Goal: Task Accomplishment & Management: Complete application form

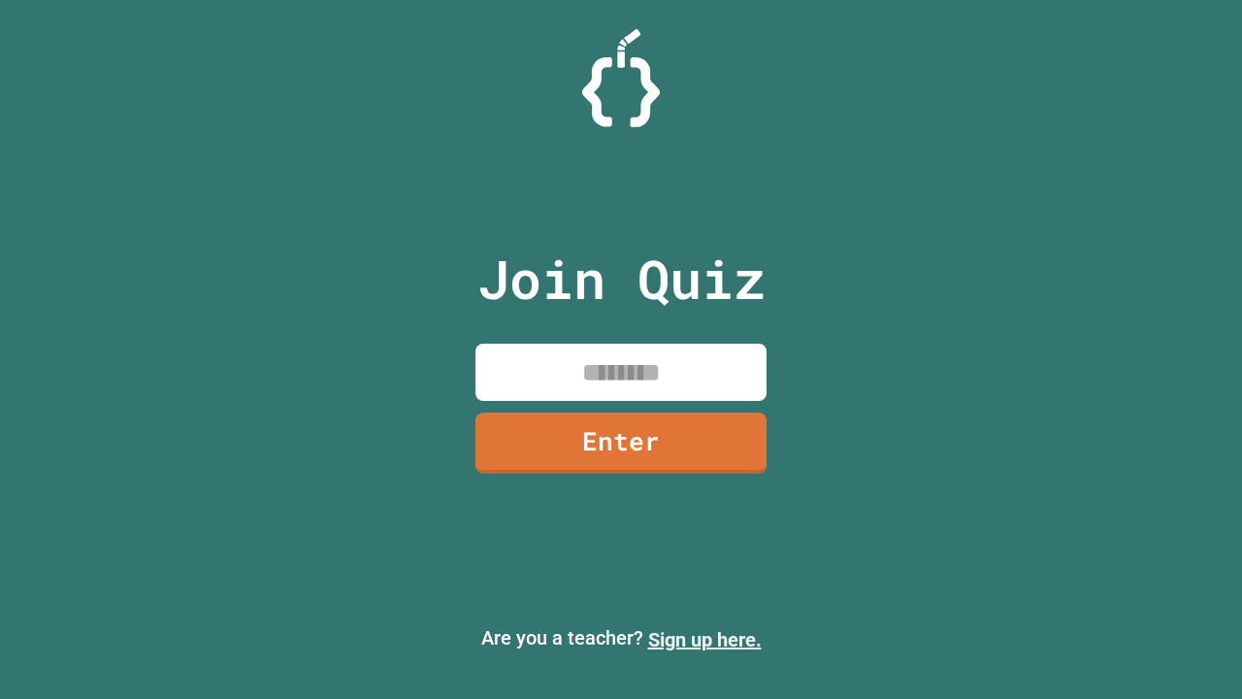
click at [705, 640] on link "Sign up here." at bounding box center [705, 639] width 114 height 23
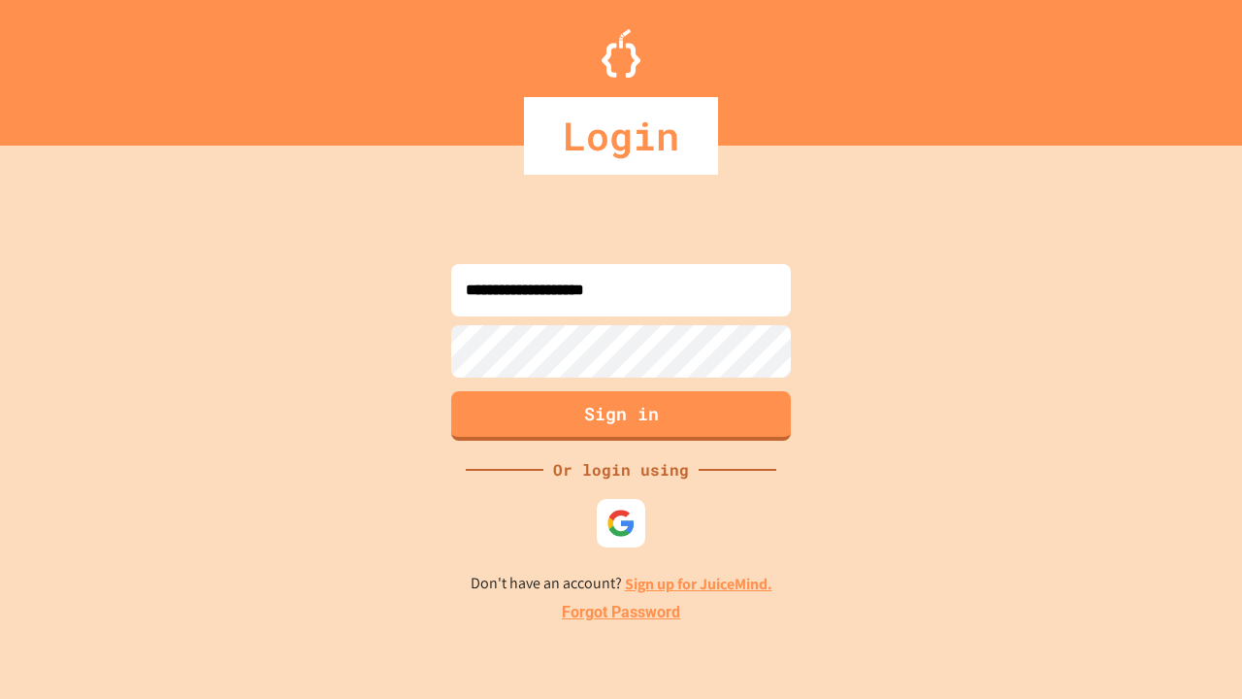
type input "**********"
